Goal: Task Accomplishment & Management: Manage account settings

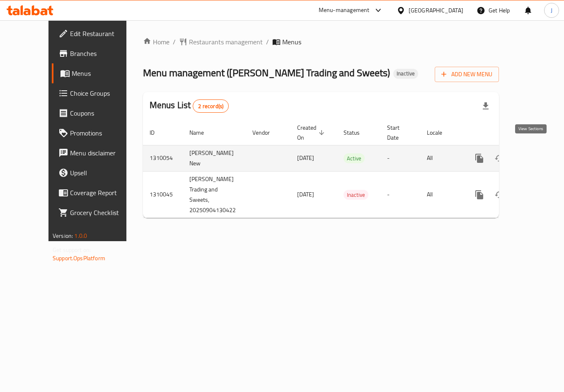
click at [535, 153] on icon "enhanced table" at bounding box center [539, 158] width 10 height 10
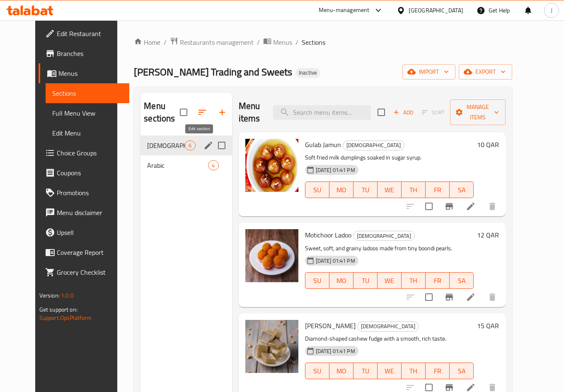
click at [204, 143] on icon "edit" at bounding box center [209, 146] width 10 height 10
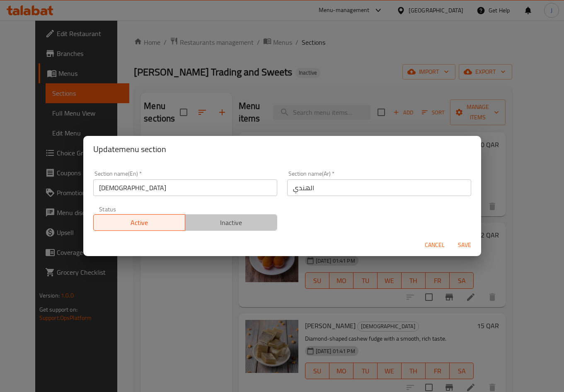
click at [232, 223] on span "Inactive" at bounding box center [231, 223] width 85 height 12
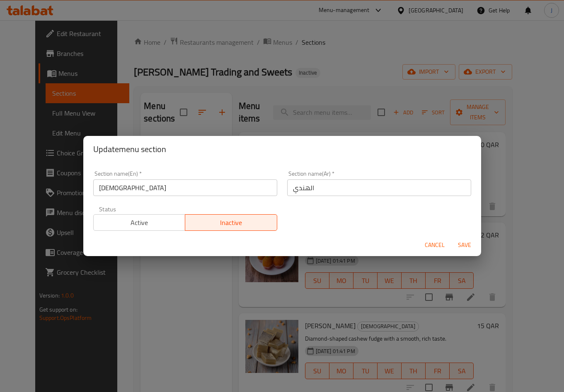
click at [463, 246] on span "Save" at bounding box center [465, 245] width 20 height 10
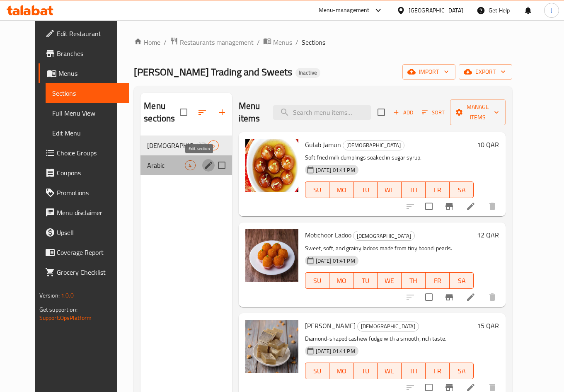
click at [204, 167] on icon "edit" at bounding box center [209, 165] width 10 height 10
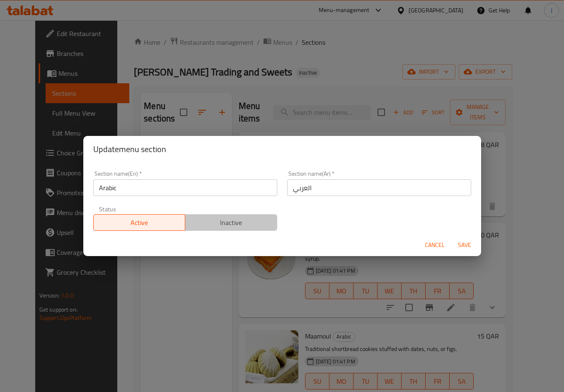
click at [210, 229] on button "Inactive" at bounding box center [231, 222] width 92 height 17
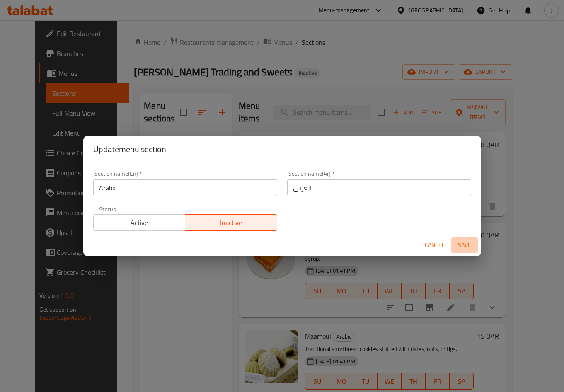
click at [460, 246] on span "Save" at bounding box center [465, 245] width 20 height 10
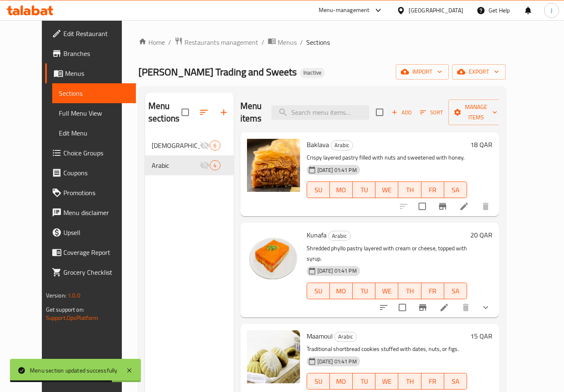
click at [214, 107] on button "button" at bounding box center [224, 112] width 20 height 20
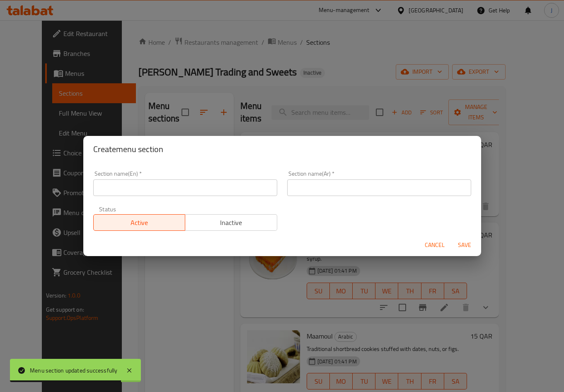
click at [177, 184] on input "text" at bounding box center [185, 187] width 184 height 17
paste input "Special Halwa"
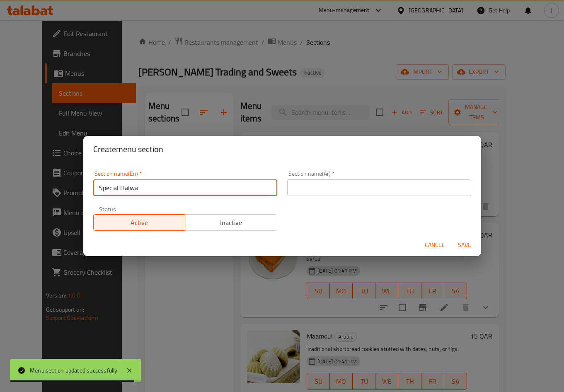
type input "Special Halwa"
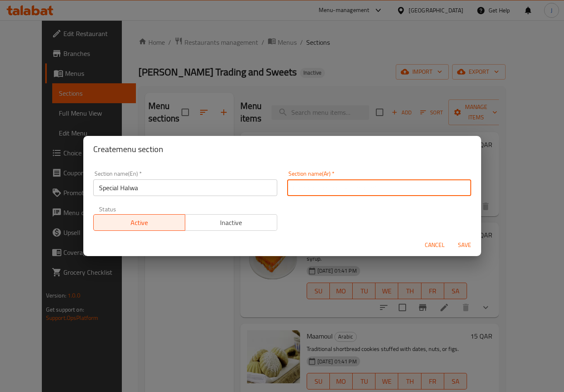
drag, startPoint x: 314, startPoint y: 185, endPoint x: 391, endPoint y: 217, distance: 83.3
click at [315, 185] on input "text" at bounding box center [379, 187] width 184 height 17
paste input "حلوى خاصة"
type input "حلوى خاصة"
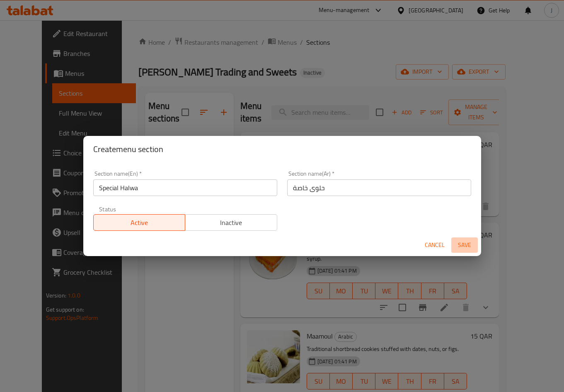
click at [459, 247] on span "Save" at bounding box center [465, 245] width 20 height 10
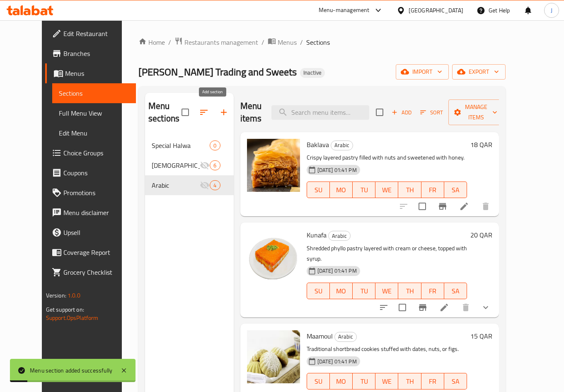
click at [214, 113] on button "button" at bounding box center [224, 112] width 20 height 20
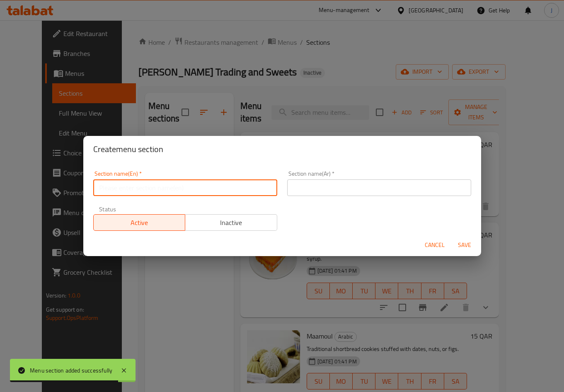
drag, startPoint x: 143, startPoint y: 193, endPoint x: 143, endPoint y: 180, distance: 12.4
click at [143, 189] on input "text" at bounding box center [185, 187] width 184 height 17
paste input "Special Mithai"
type input "Special Mithai"
click at [339, 188] on input "text" at bounding box center [379, 187] width 184 height 17
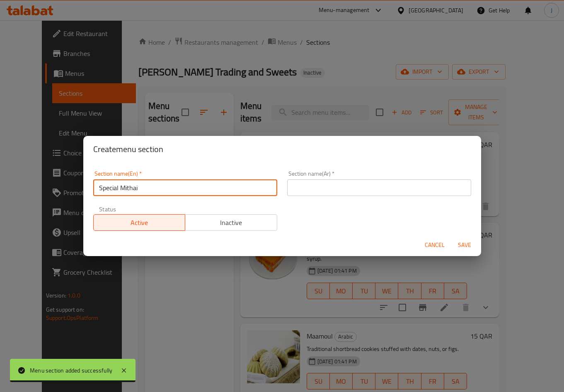
paste input "ميثاي خاص"
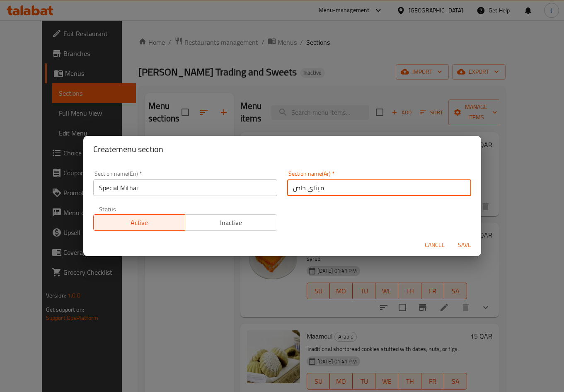
type input "ميثاي خاص"
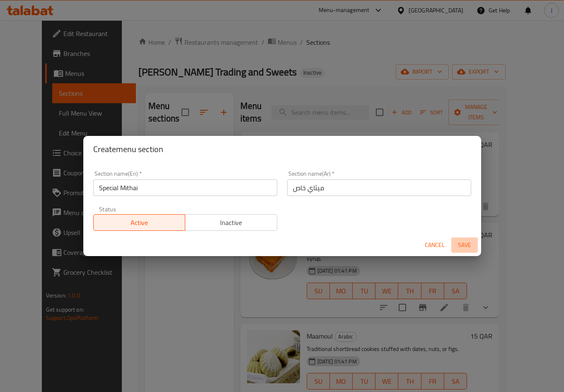
click at [461, 248] on span "Save" at bounding box center [465, 245] width 20 height 10
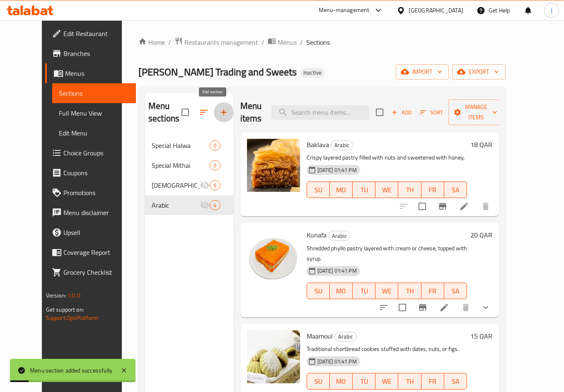
click at [219, 110] on icon "button" at bounding box center [224, 112] width 10 height 10
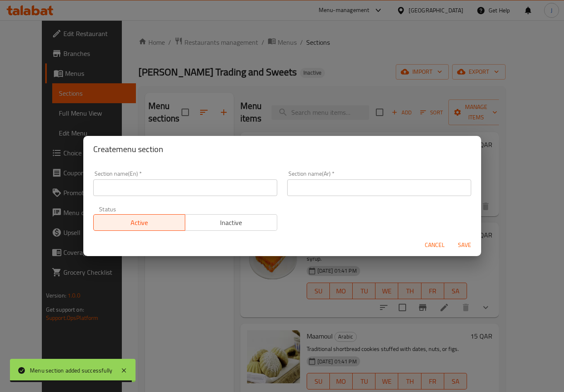
click at [232, 184] on input "text" at bounding box center [185, 187] width 184 height 17
paste input "Sweet Snacks"
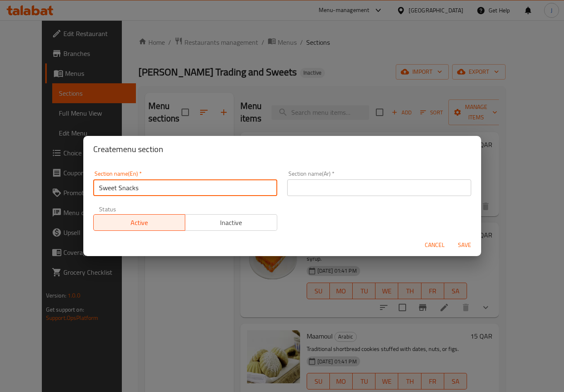
type input "Sweet Snacks"
click at [347, 187] on input "text" at bounding box center [379, 187] width 184 height 17
paste input "وجبات خفيفة حلوة"
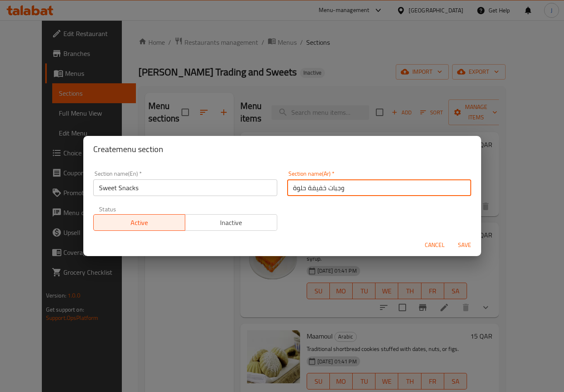
type input "وجبات خفيفة حلوة"
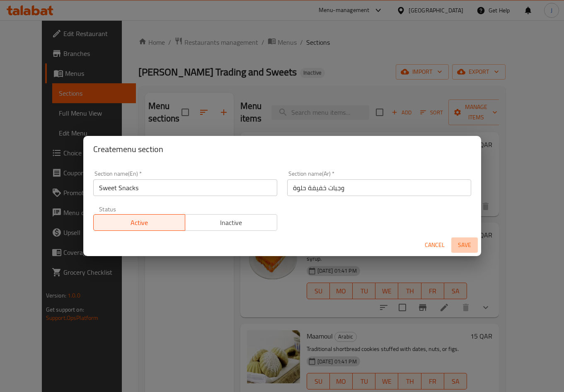
click at [455, 242] on span "Save" at bounding box center [465, 245] width 20 height 10
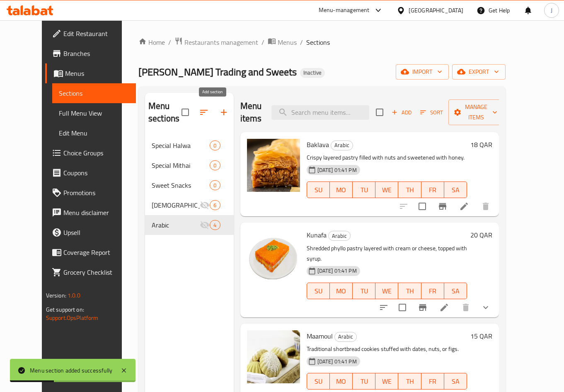
click at [219, 109] on icon "button" at bounding box center [224, 112] width 10 height 10
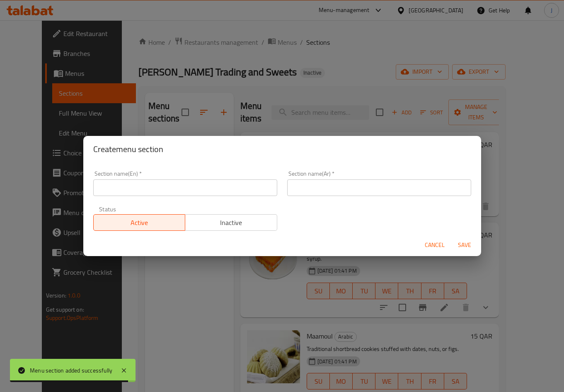
click at [176, 194] on input "text" at bounding box center [185, 187] width 184 height 17
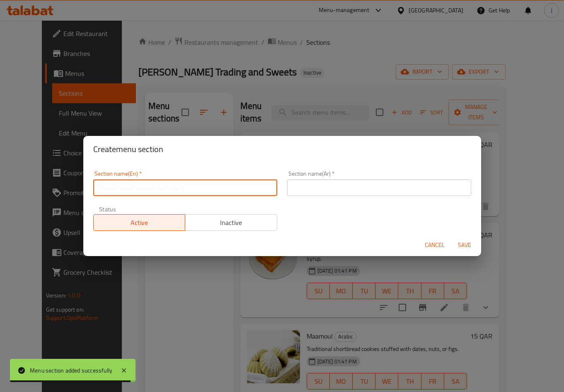
paste input "Snacks"
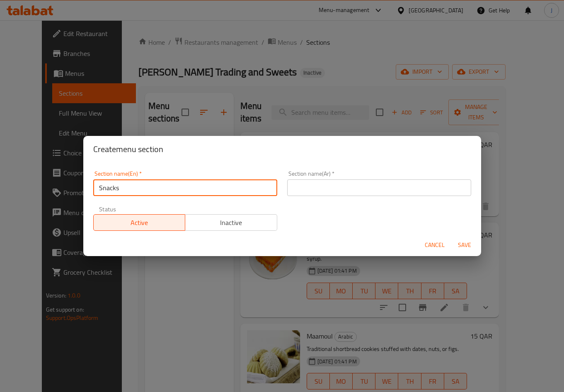
type input "Snacks"
click at [357, 192] on input "text" at bounding box center [379, 187] width 184 height 17
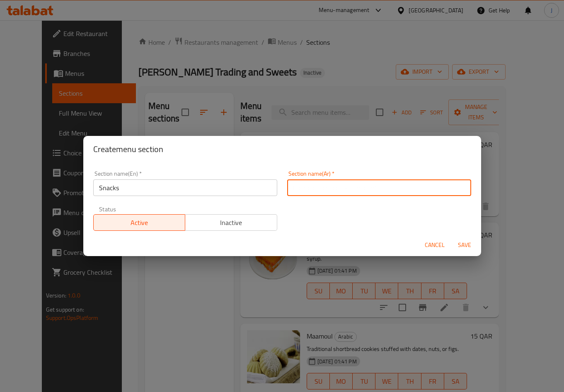
paste input "وجبات خفيفة"
type input "وجبات خفيفة"
click at [457, 245] on span "Save" at bounding box center [465, 245] width 20 height 10
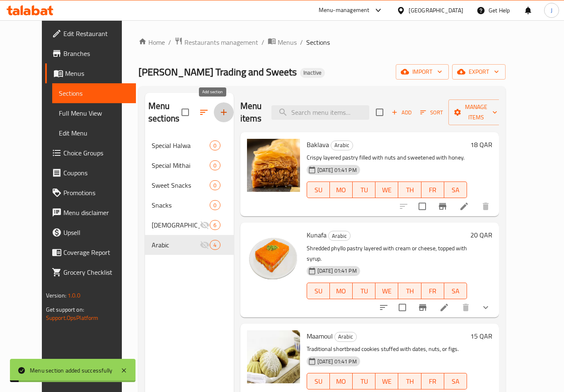
click at [219, 112] on icon "button" at bounding box center [224, 112] width 10 height 10
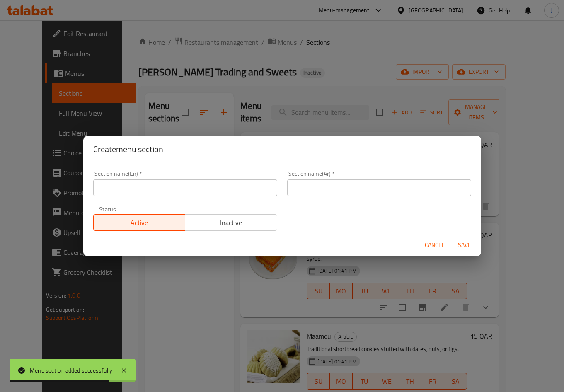
click at [209, 181] on input "text" at bounding box center [185, 187] width 184 height 17
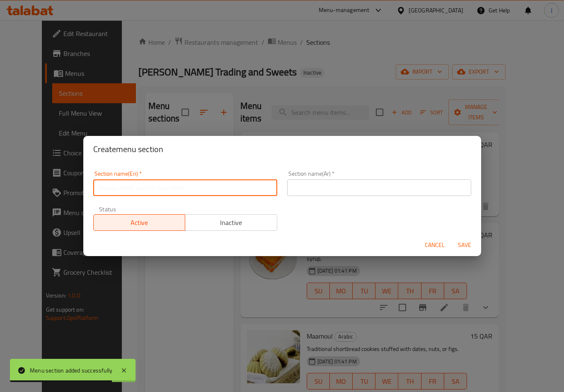
paste input "Mithai"
type input "Mithai"
click at [340, 185] on input "text" at bounding box center [379, 187] width 184 height 17
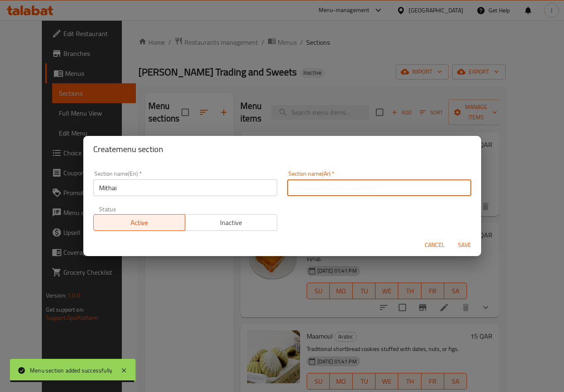
paste input "ميثاي"
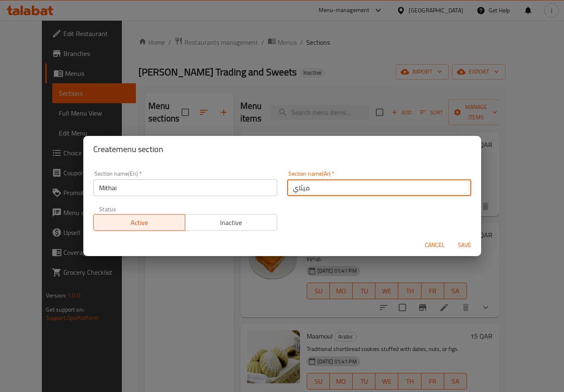
type input "ميثاي"
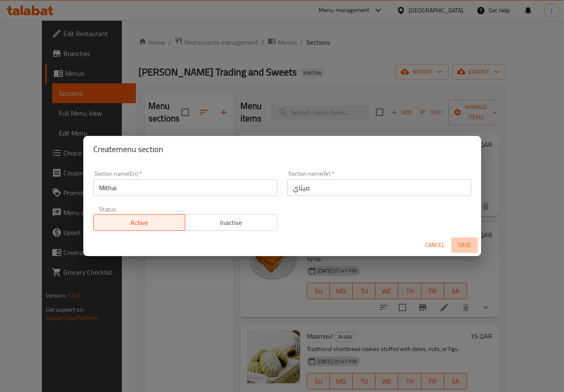
click at [466, 250] on span "Save" at bounding box center [465, 245] width 20 height 10
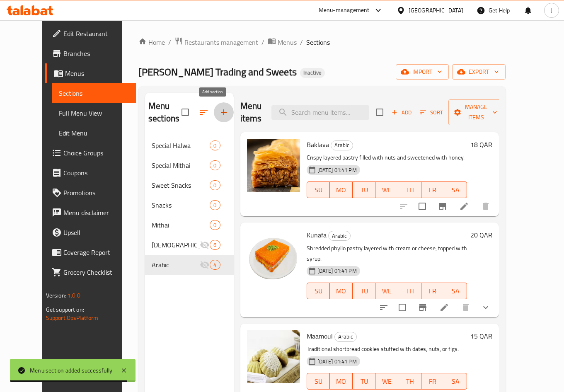
click at [219, 114] on icon "button" at bounding box center [224, 112] width 10 height 10
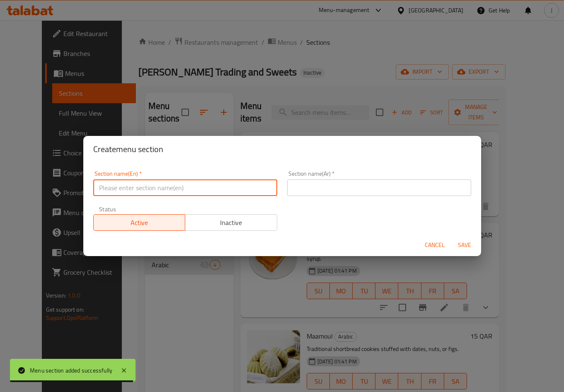
click at [183, 192] on input "text" at bounding box center [185, 187] width 184 height 17
paste input "Chaat Items"
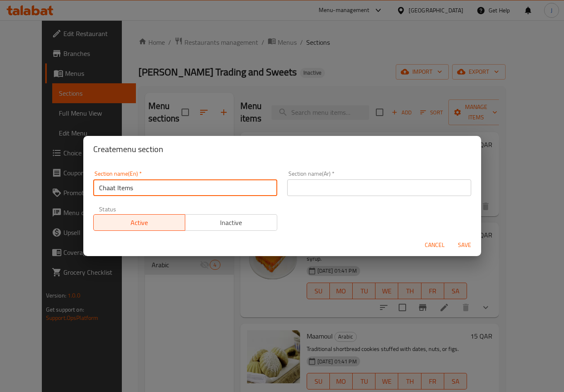
type input "Chaat Items"
click at [304, 184] on input "text" at bounding box center [379, 187] width 184 height 17
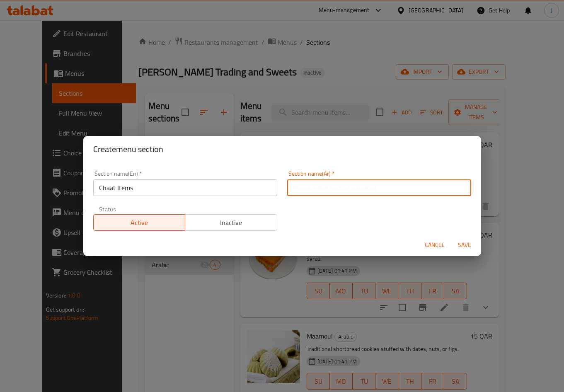
paste input "عناصر الشات"
type input "عناصر الشات"
click at [456, 242] on span "Save" at bounding box center [465, 245] width 20 height 10
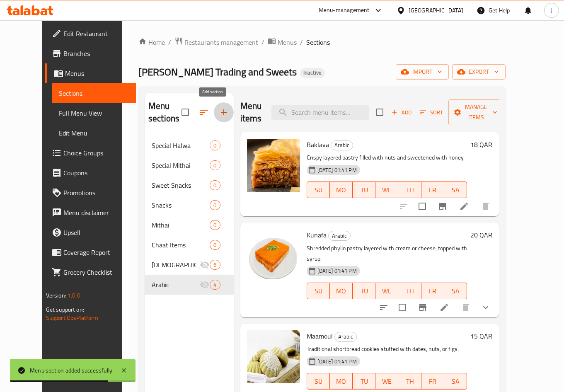
click at [219, 112] on icon "button" at bounding box center [224, 112] width 10 height 10
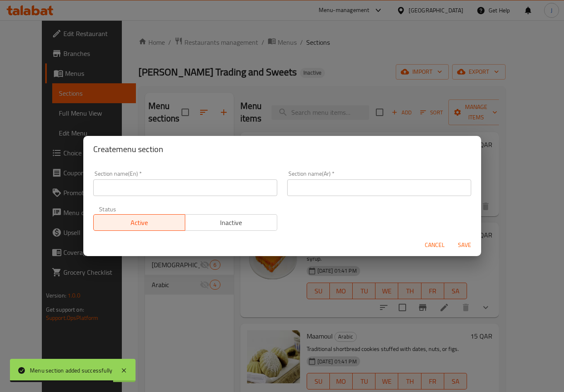
click at [183, 179] on div "Section name(En)   * Section name(En) *" at bounding box center [185, 183] width 184 height 25
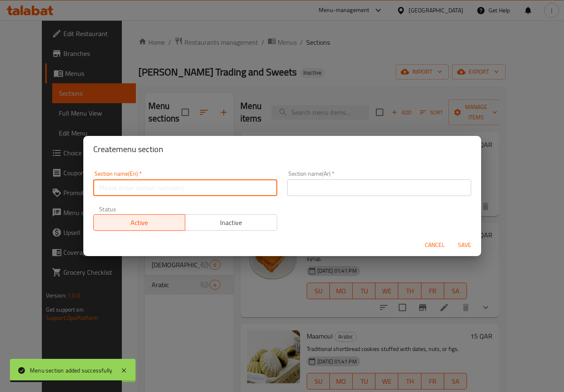
paste input "Desi Breakfast"
drag, startPoint x: 165, startPoint y: 187, endPoint x: 160, endPoint y: 81, distance: 106.3
click at [166, 187] on input "text" at bounding box center [185, 187] width 184 height 17
type input "Desi Breakfast"
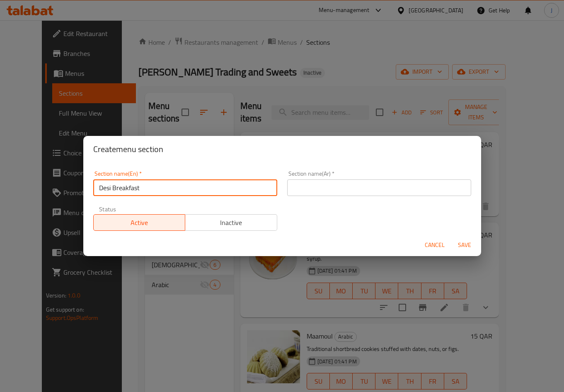
click at [301, 189] on input "text" at bounding box center [379, 187] width 184 height 17
paste input "إفطار ديسي"
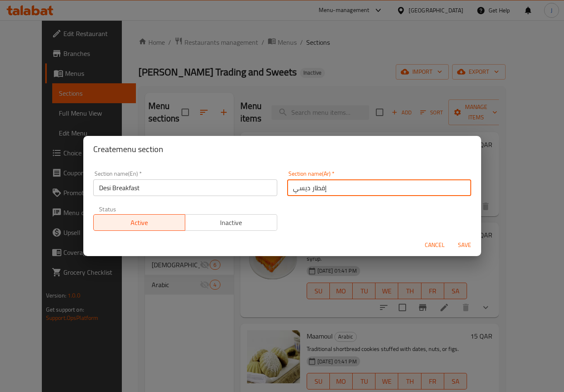
type input "إفطار ديسي"
click at [460, 243] on span "Save" at bounding box center [465, 245] width 20 height 10
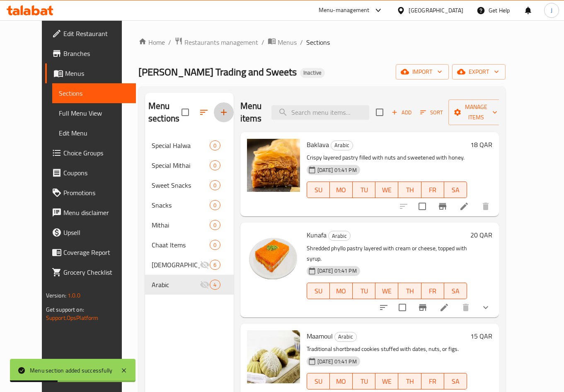
click at [219, 112] on icon "button" at bounding box center [224, 112] width 10 height 10
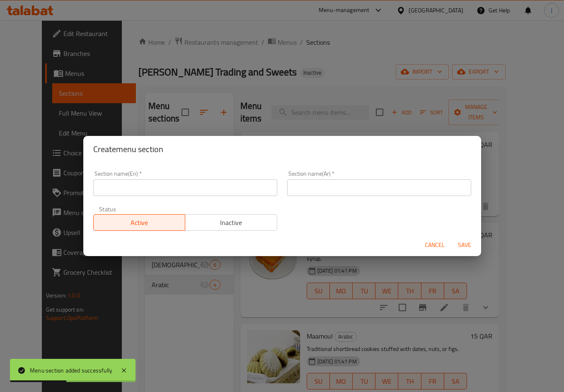
click at [166, 179] on div "Section name(En)   * Section name(En) *" at bounding box center [185, 183] width 184 height 25
click at [165, 183] on input "text" at bounding box center [185, 187] width 184 height 17
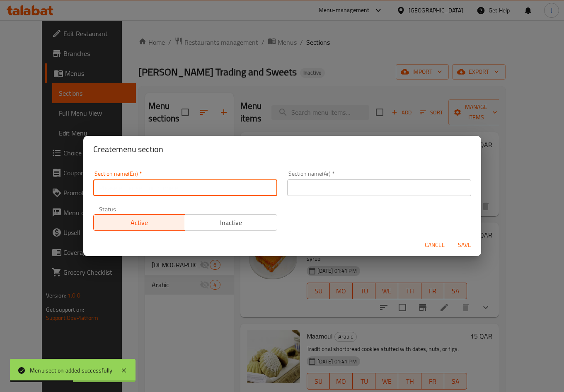
paste input "Drinks"
type input "Drinks"
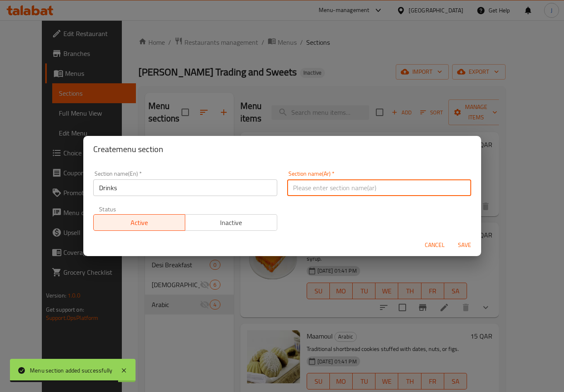
click at [311, 192] on input "text" at bounding box center [379, 187] width 184 height 17
paste input "مشروبات"
type input "مشروبات"
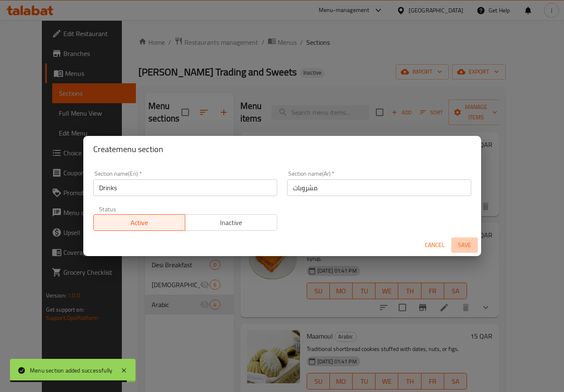
click at [468, 244] on span "Save" at bounding box center [465, 245] width 20 height 10
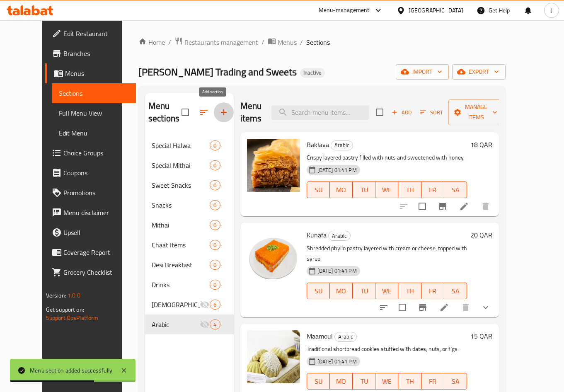
click at [219, 113] on icon "button" at bounding box center [224, 112] width 10 height 10
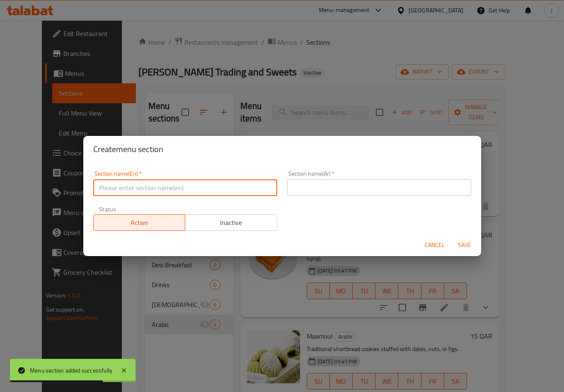
click at [144, 185] on input "text" at bounding box center [185, 187] width 184 height 17
paste input "Kunafa"
type input "Kunafa"
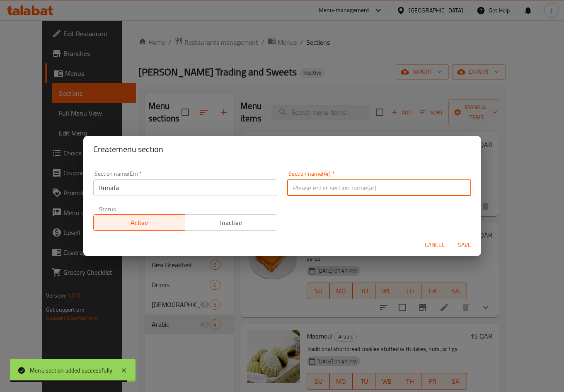
click at [318, 185] on input "text" at bounding box center [379, 187] width 184 height 17
paste input "كنافة"
type input "كنافة"
click at [463, 238] on button "Save" at bounding box center [464, 245] width 27 height 15
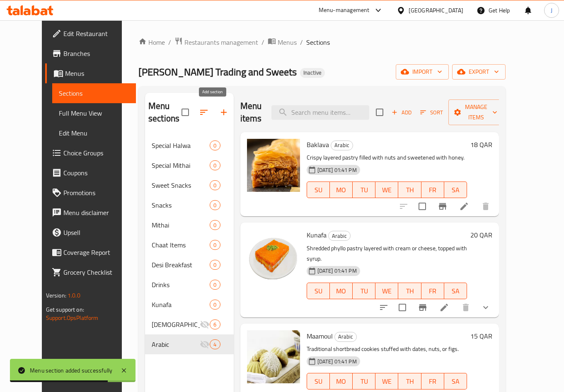
click at [219, 113] on icon "button" at bounding box center [224, 112] width 10 height 10
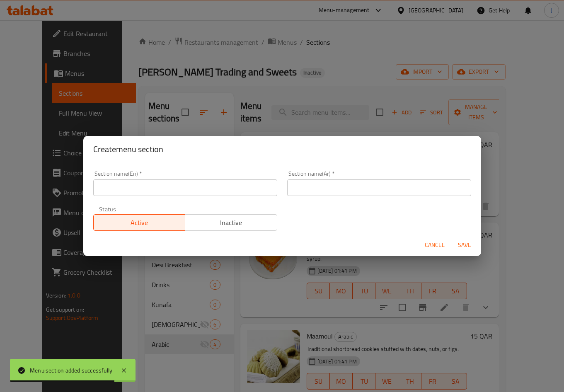
click at [207, 186] on input "text" at bounding box center [185, 187] width 184 height 17
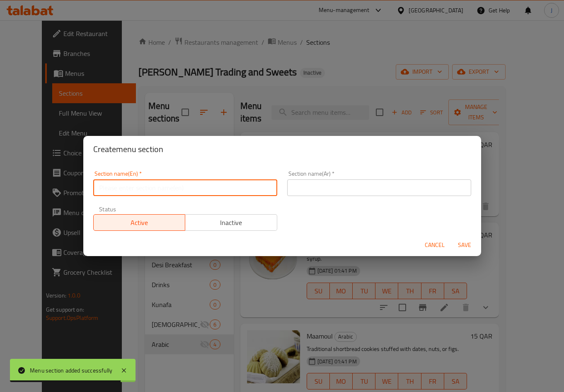
paste input "Baklava"
type input "Baklava"
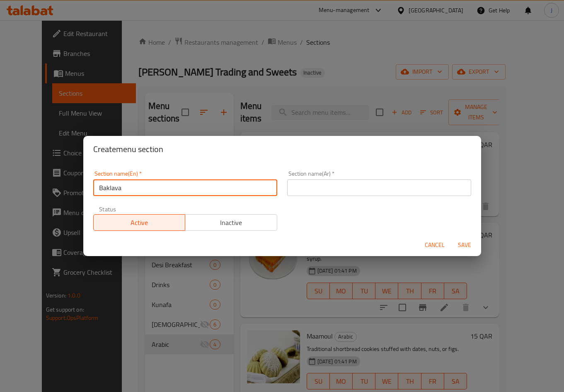
drag, startPoint x: 326, startPoint y: 192, endPoint x: 379, endPoint y: 214, distance: 57.4
click at [327, 192] on input "text" at bounding box center [379, 187] width 184 height 17
paste input "بقلاوة"
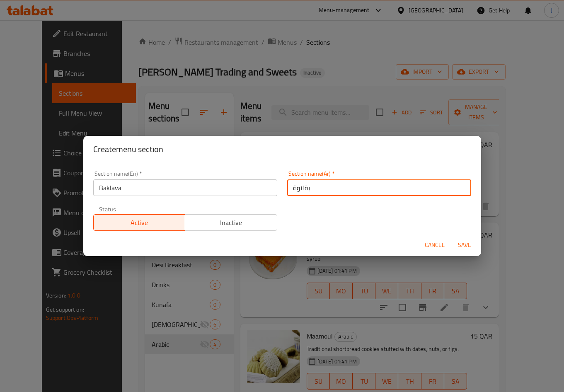
type input "بقلاوة"
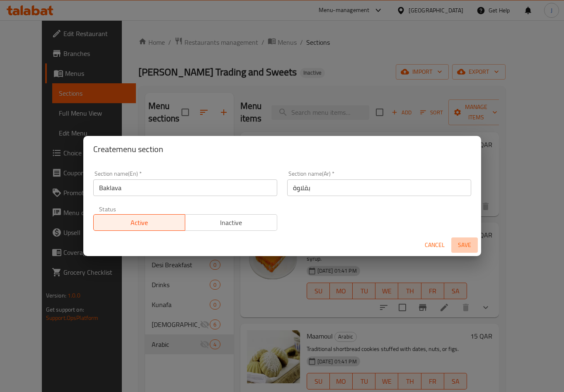
click at [465, 246] on span "Save" at bounding box center [465, 245] width 20 height 10
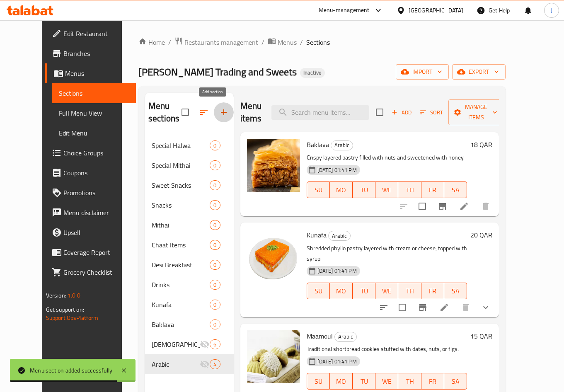
click at [219, 113] on icon "button" at bounding box center [224, 112] width 10 height 10
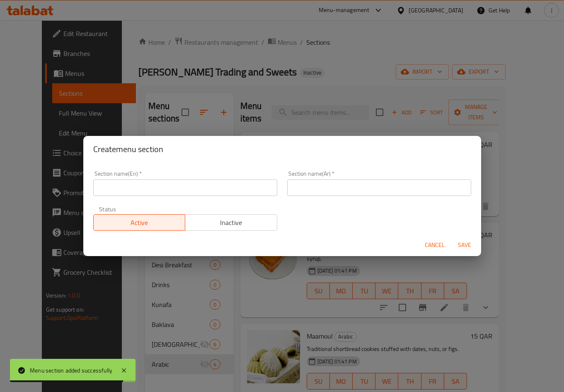
click at [177, 188] on input "text" at bounding box center [185, 187] width 184 height 17
paste input "Basbousa"
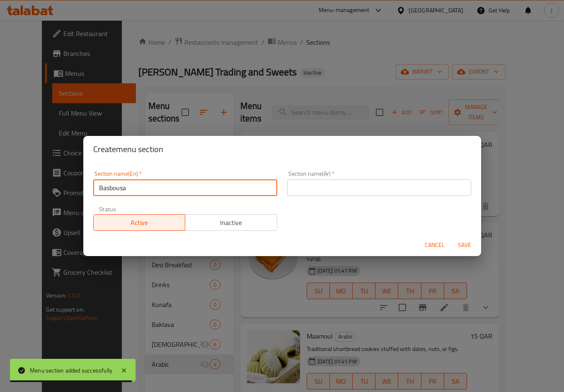
type input "Basbousa"
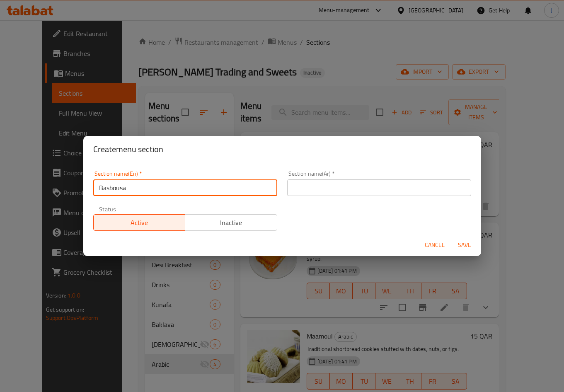
drag, startPoint x: 325, startPoint y: 192, endPoint x: 377, endPoint y: 214, distance: 56.5
click at [331, 192] on input "text" at bounding box center [379, 187] width 184 height 17
paste input "بسبوسة"
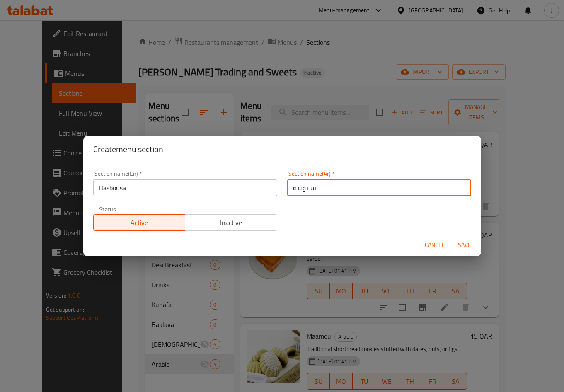
type input "بسبوسة"
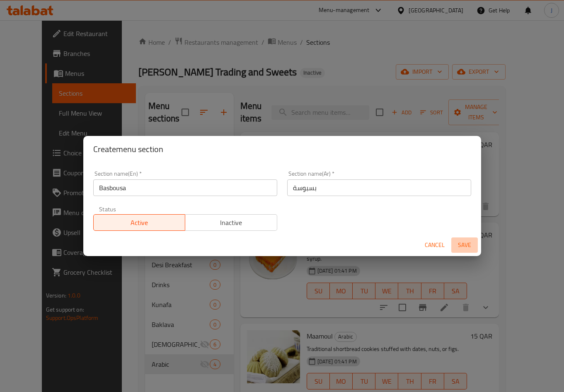
click at [458, 247] on span "Save" at bounding box center [465, 245] width 20 height 10
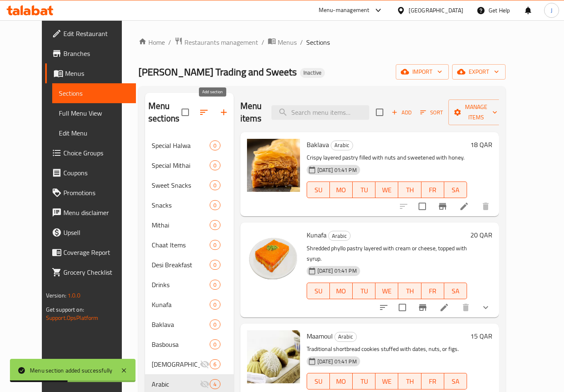
click at [221, 112] on icon "button" at bounding box center [224, 112] width 6 height 6
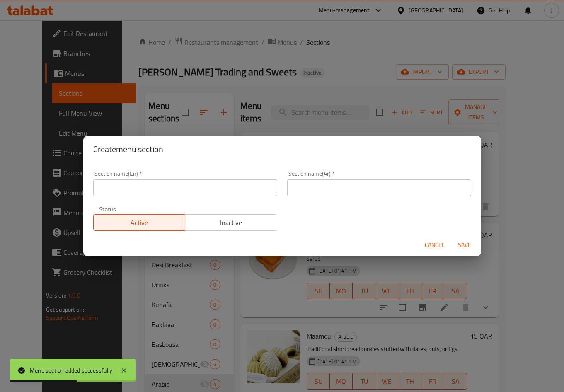
click at [154, 191] on input "text" at bounding box center [185, 187] width 184 height 17
paste input "Cold Sweets"
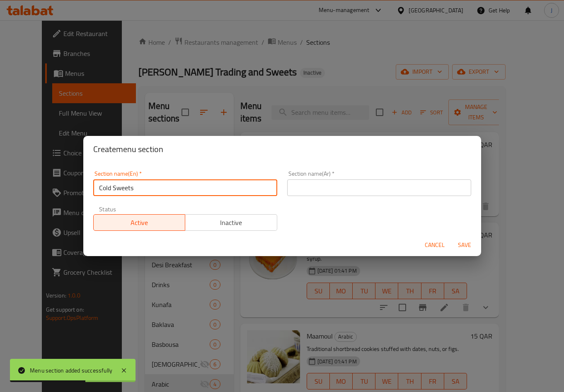
type input "Cold Sweets"
click at [330, 193] on input "text" at bounding box center [379, 187] width 184 height 17
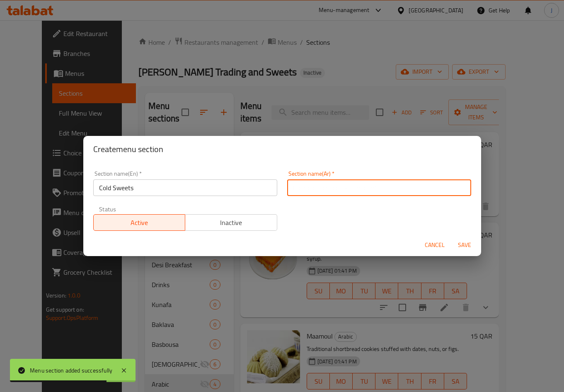
paste input "حلويات باردة"
type input "حلويات باردة"
click at [465, 245] on span "Save" at bounding box center [465, 245] width 20 height 10
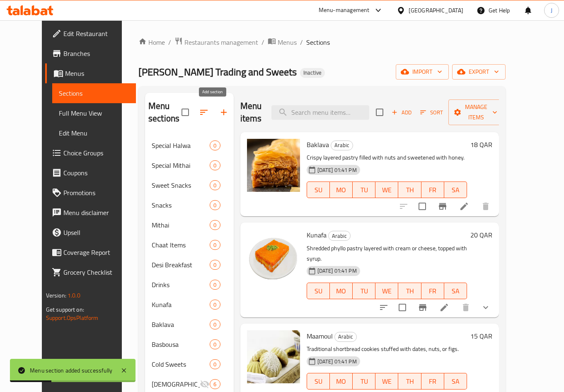
click at [219, 113] on icon "button" at bounding box center [224, 112] width 10 height 10
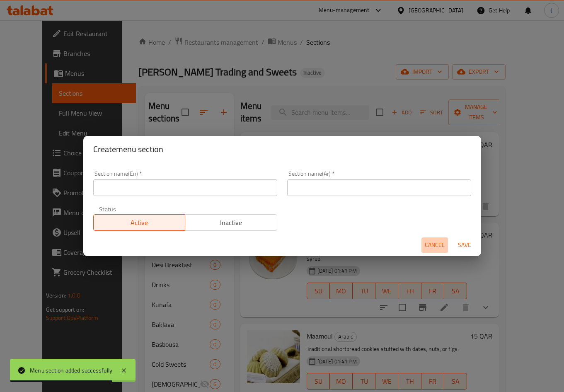
drag, startPoint x: 436, startPoint y: 241, endPoint x: 430, endPoint y: 252, distance: 12.1
click at [437, 240] on span "Cancel" at bounding box center [435, 245] width 20 height 10
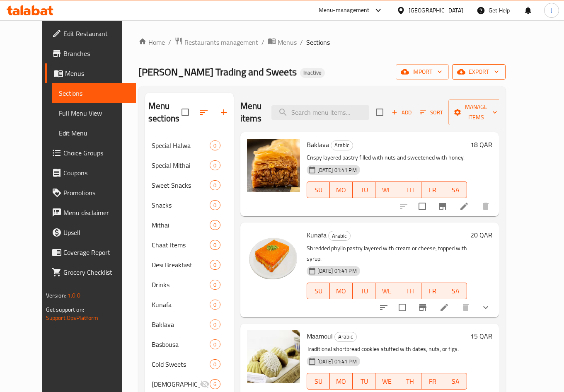
click at [499, 68] on span "export" at bounding box center [479, 72] width 40 height 10
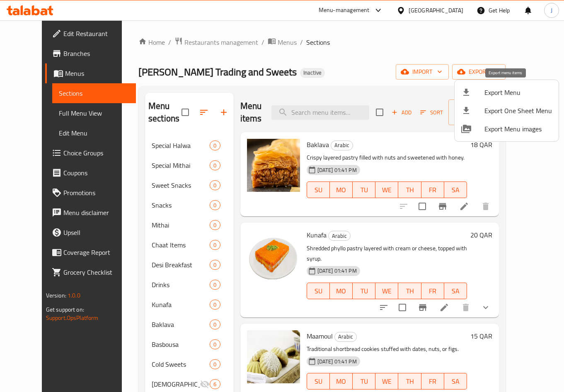
click at [502, 102] on ul "Export Menu Export One Sheet Menu Export Menu images" at bounding box center [507, 110] width 104 height 61
click at [495, 95] on span "Export Menu" at bounding box center [519, 92] width 68 height 10
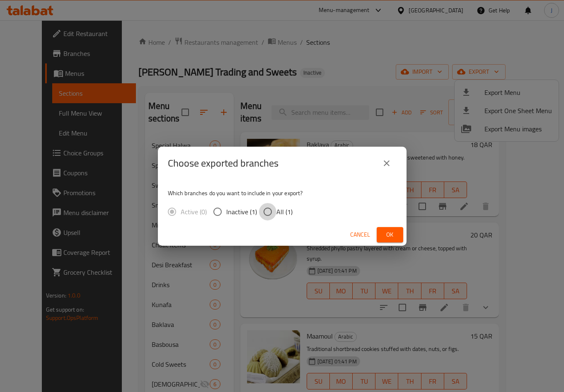
click at [266, 216] on input "All (1)" at bounding box center [267, 211] width 17 height 17
radio input "true"
click at [388, 239] on span "Ok" at bounding box center [389, 235] width 13 height 10
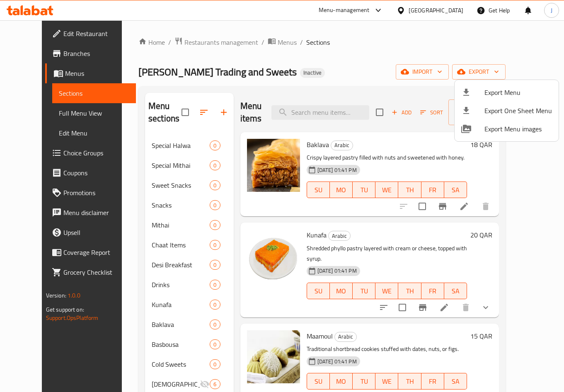
click at [444, 41] on div at bounding box center [282, 196] width 564 height 392
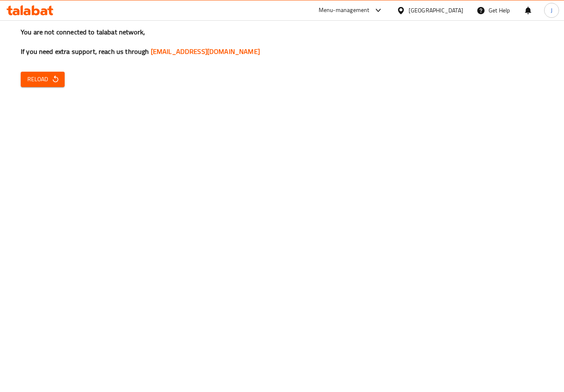
click at [41, 80] on span "Reload" at bounding box center [42, 79] width 31 height 10
click at [47, 83] on span "Reload" at bounding box center [42, 79] width 31 height 10
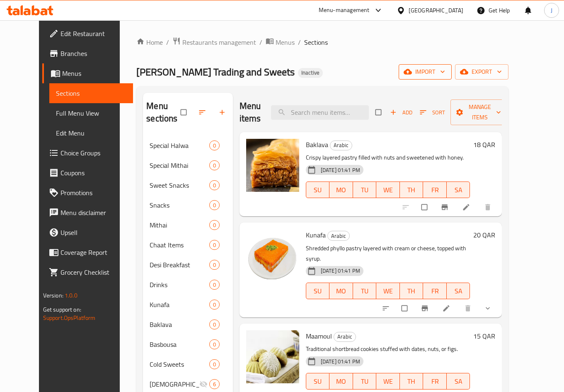
click at [447, 70] on icon "button" at bounding box center [443, 72] width 8 height 8
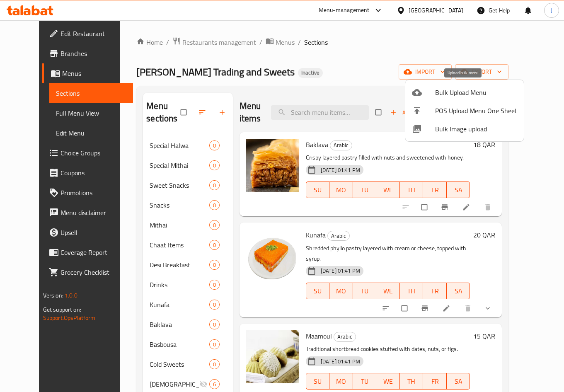
click at [472, 87] on span "Bulk Upload Menu" at bounding box center [476, 92] width 82 height 10
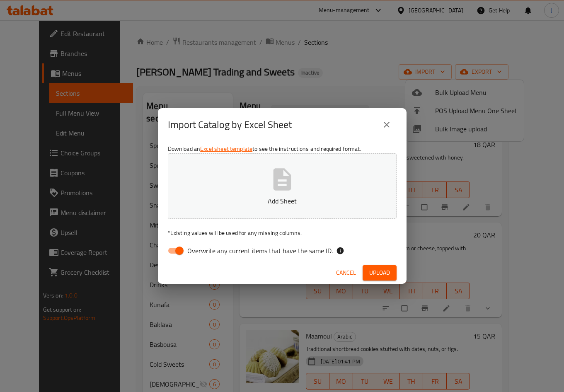
click at [176, 247] on input "Overwrite any current items that have the same ID." at bounding box center [179, 251] width 47 height 16
click at [373, 275] on span "Upload" at bounding box center [379, 273] width 21 height 10
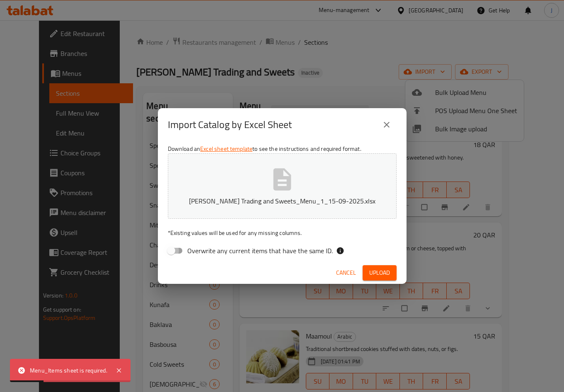
click at [172, 245] on input "Overwrite any current items that have the same ID." at bounding box center [171, 251] width 47 height 16
checkbox input "true"
click at [381, 269] on span "Upload" at bounding box center [379, 273] width 21 height 10
click at [388, 124] on icon "close" at bounding box center [387, 125] width 6 height 6
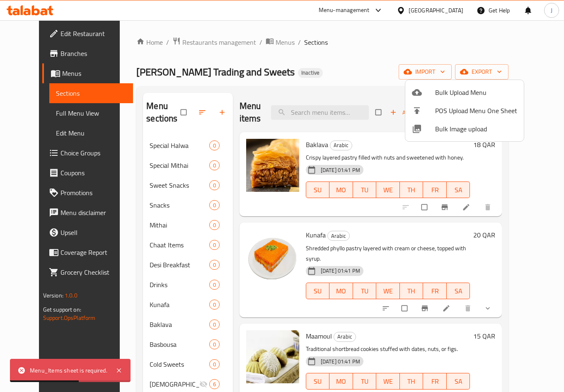
click at [399, 71] on div at bounding box center [282, 196] width 564 height 392
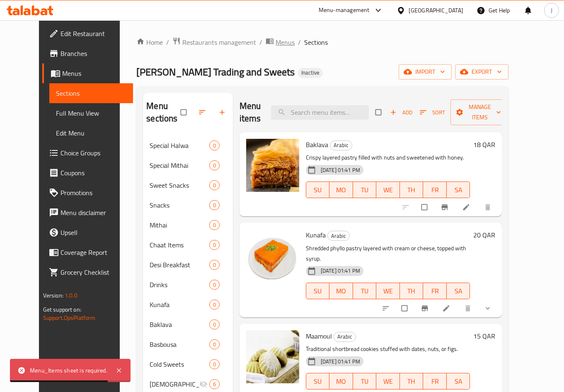
click at [276, 44] on span "Menus" at bounding box center [285, 42] width 19 height 10
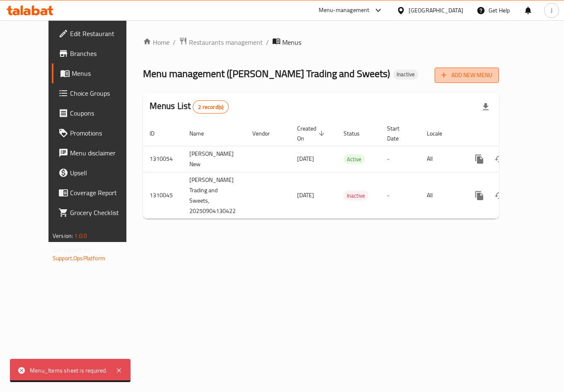
click at [492, 71] on span "Add New Menu" at bounding box center [466, 75] width 51 height 10
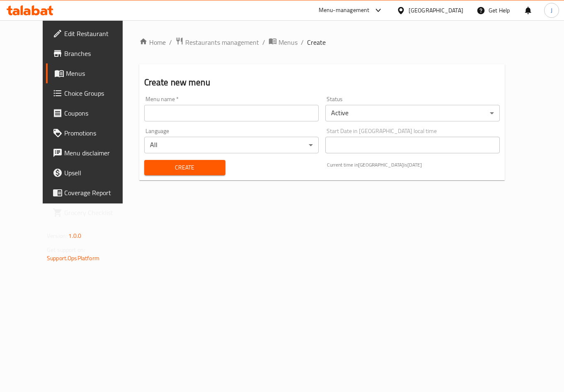
click at [211, 118] on input "text" at bounding box center [231, 113] width 175 height 17
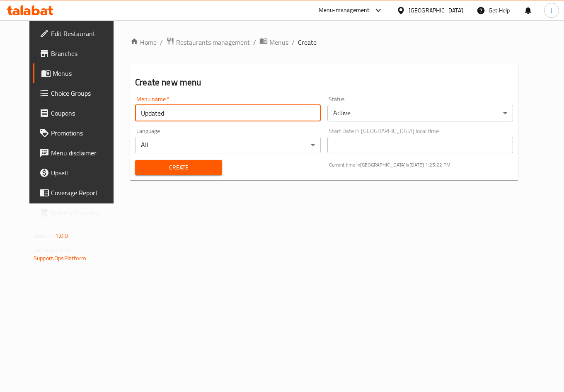
type input "Updated"
click at [210, 167] on button "Create" at bounding box center [178, 167] width 87 height 15
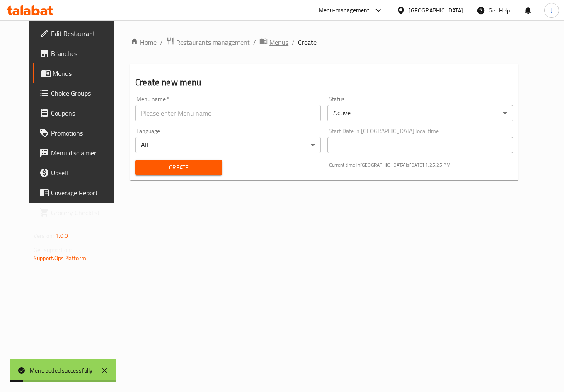
click at [269, 40] on span "Menus" at bounding box center [278, 42] width 19 height 10
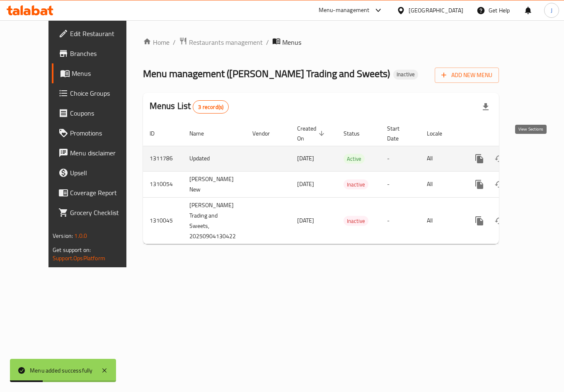
click at [534, 154] on icon "enhanced table" at bounding box center [539, 159] width 10 height 10
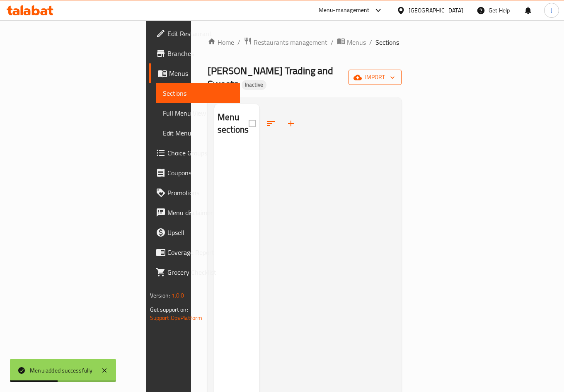
click at [395, 72] on span "import" at bounding box center [375, 77] width 40 height 10
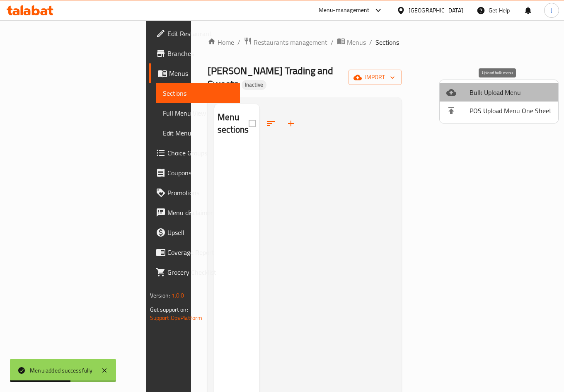
click at [506, 93] on span "Bulk Upload Menu" at bounding box center [511, 92] width 82 height 10
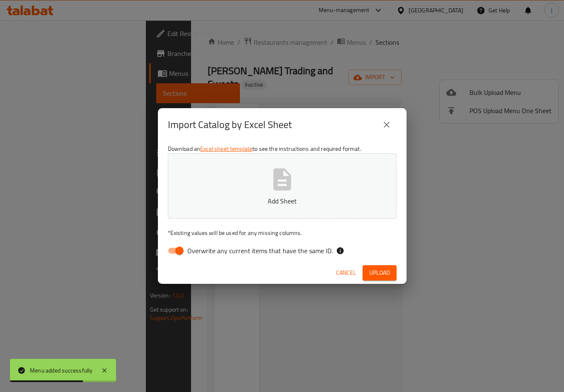
click at [179, 254] on input "Overwrite any current items that have the same ID." at bounding box center [179, 251] width 47 height 16
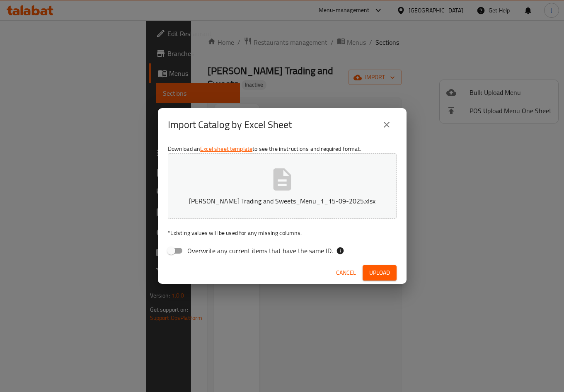
click at [371, 272] on span "Upload" at bounding box center [379, 273] width 21 height 10
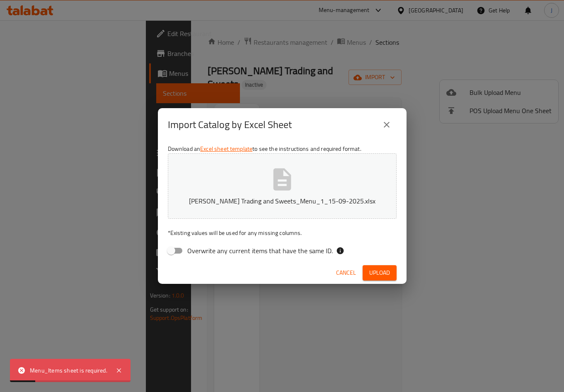
drag, startPoint x: 175, startPoint y: 252, endPoint x: 193, endPoint y: 252, distance: 17.8
click at [177, 252] on input "Overwrite any current items that have the same ID." at bounding box center [171, 251] width 47 height 16
checkbox input "true"
click at [393, 274] on button "Upload" at bounding box center [380, 272] width 34 height 15
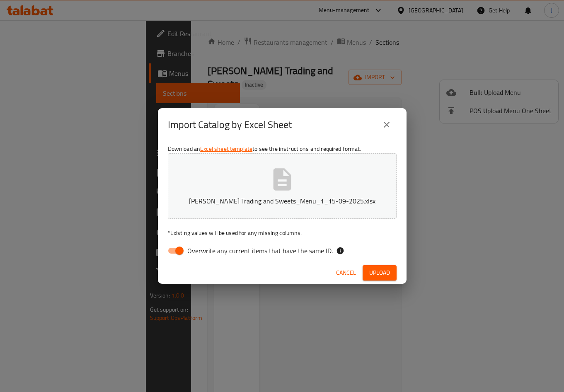
click at [341, 275] on span "Cancel" at bounding box center [346, 273] width 20 height 10
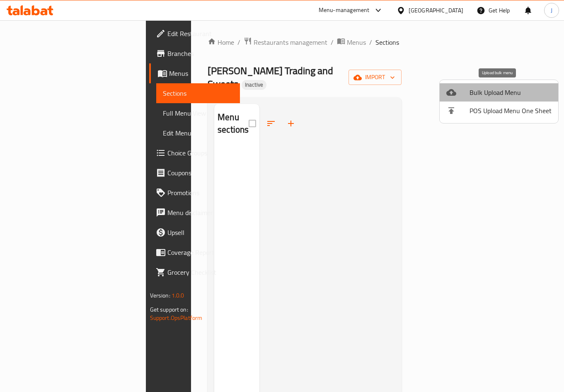
click at [520, 89] on span "Bulk Upload Menu" at bounding box center [511, 92] width 82 height 10
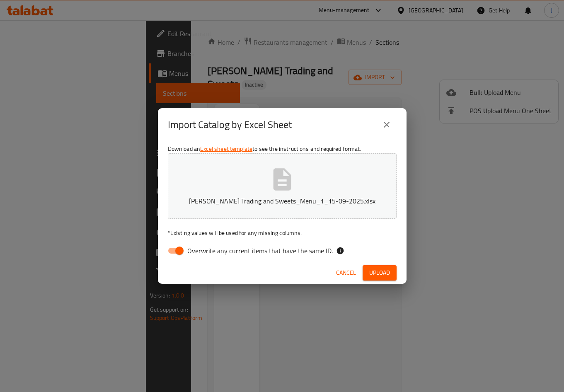
click at [365, 272] on button "Upload" at bounding box center [380, 272] width 34 height 15
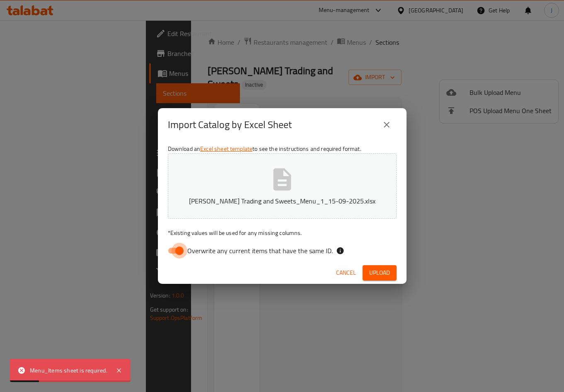
click at [174, 248] on input "Overwrite any current items that have the same ID." at bounding box center [179, 251] width 47 height 16
checkbox input "false"
click at [379, 269] on span "Upload" at bounding box center [379, 273] width 21 height 10
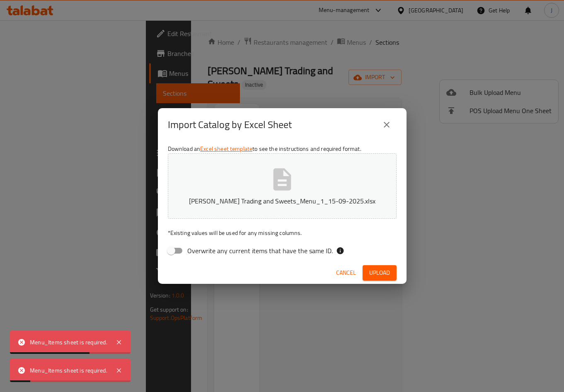
click at [386, 126] on icon "close" at bounding box center [387, 125] width 10 height 10
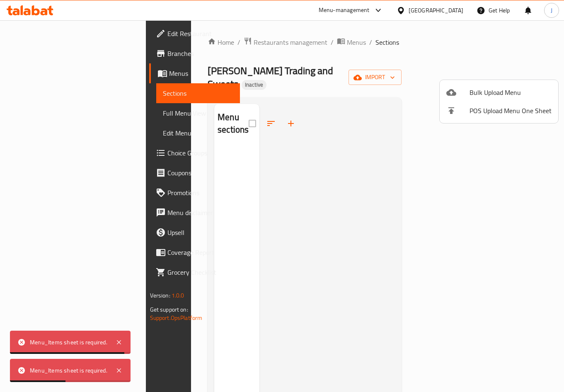
click at [253, 40] on div at bounding box center [282, 196] width 564 height 392
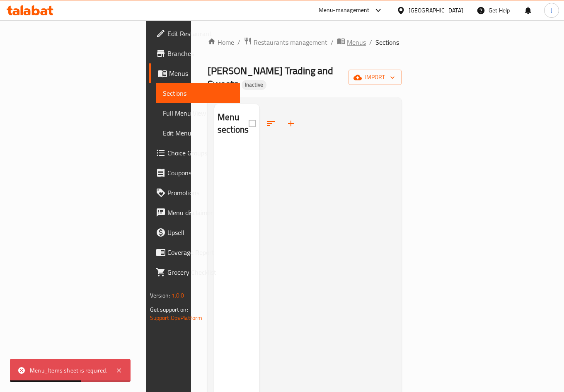
click at [347, 41] on span "Menus" at bounding box center [356, 42] width 19 height 10
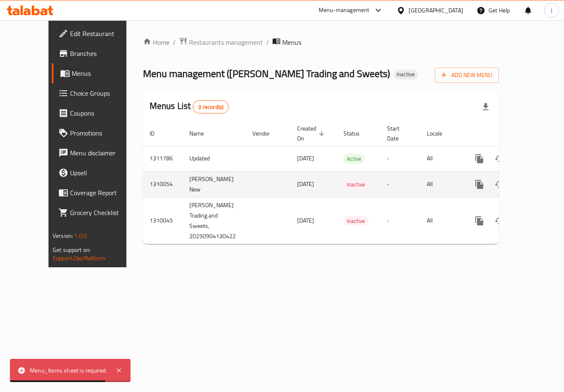
click at [534, 179] on icon "enhanced table" at bounding box center [539, 184] width 10 height 10
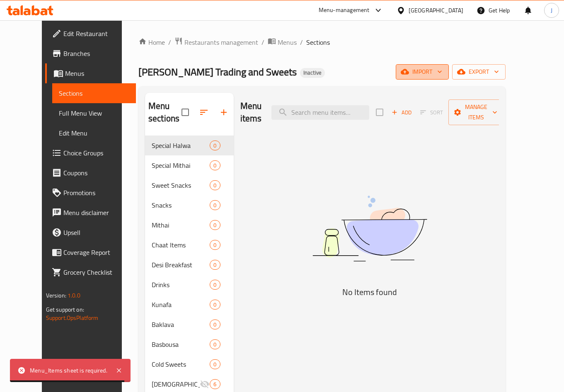
click at [442, 70] on span "import" at bounding box center [423, 72] width 40 height 10
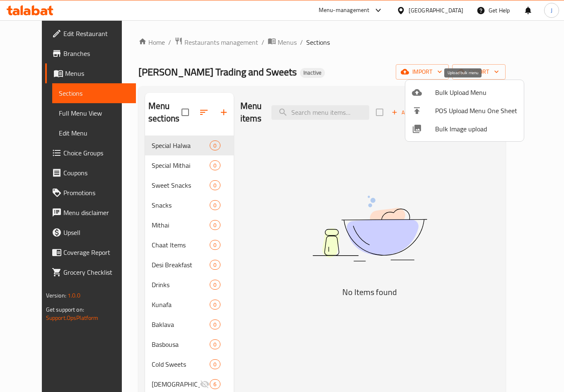
click at [461, 92] on span "Bulk Upload Menu" at bounding box center [476, 92] width 82 height 10
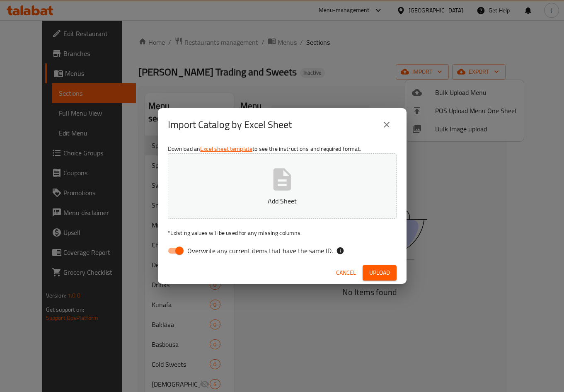
click at [177, 253] on input "Overwrite any current items that have the same ID." at bounding box center [179, 251] width 47 height 16
click at [365, 272] on button "Upload" at bounding box center [380, 272] width 34 height 15
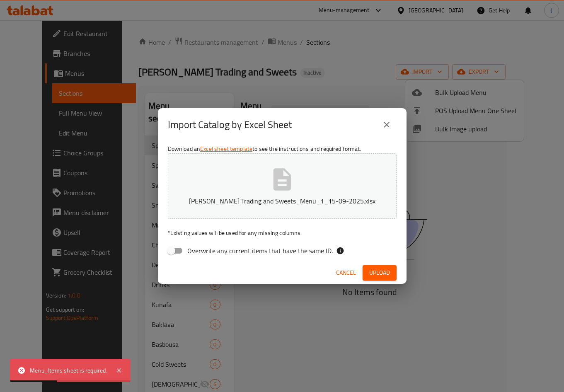
click at [179, 254] on input "Overwrite any current items that have the same ID." at bounding box center [171, 251] width 47 height 16
checkbox input "true"
click at [390, 273] on button "Upload" at bounding box center [380, 272] width 34 height 15
click at [388, 126] on icon "close" at bounding box center [387, 125] width 6 height 6
